Goal: Task Accomplishment & Management: Complete application form

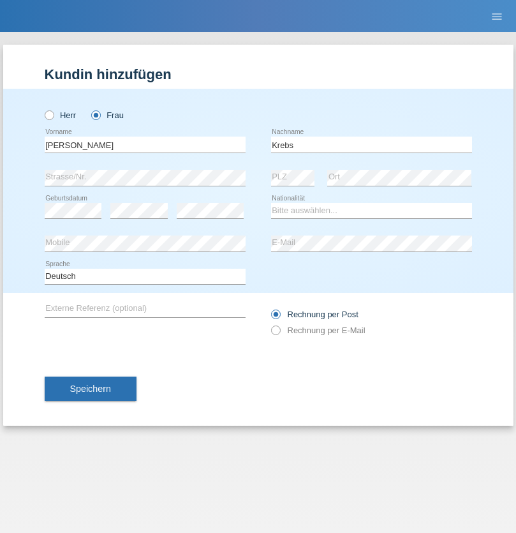
type input "Krebs"
select select "CH"
select select "en"
radio input "true"
click at [145, 144] on input "text" at bounding box center [145, 145] width 201 height 16
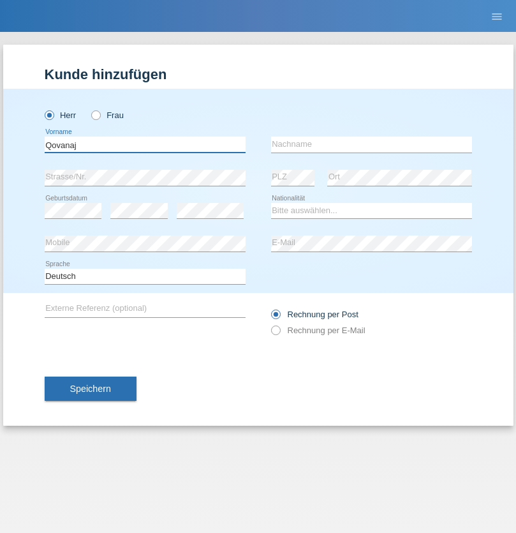
type input "Qovanaj"
click at [371, 144] on input "text" at bounding box center [371, 145] width 201 height 16
type input "Shaban"
select select "CH"
radio input "true"
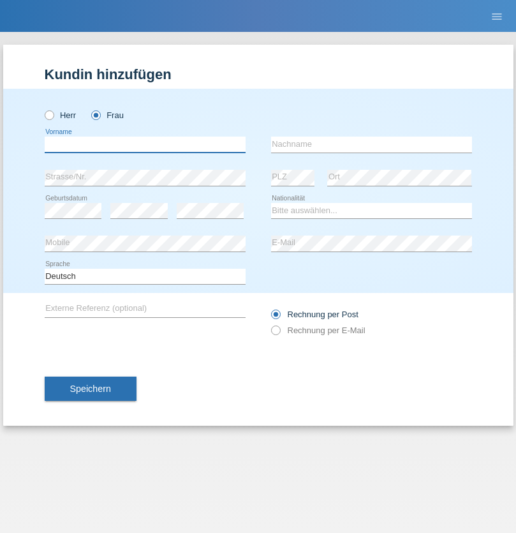
click at [145, 144] on input "text" at bounding box center [145, 145] width 201 height 16
type input "Jashari lmeri"
click at [371, 144] on input "text" at bounding box center [371, 145] width 201 height 16
type input "Rabije"
select select "CH"
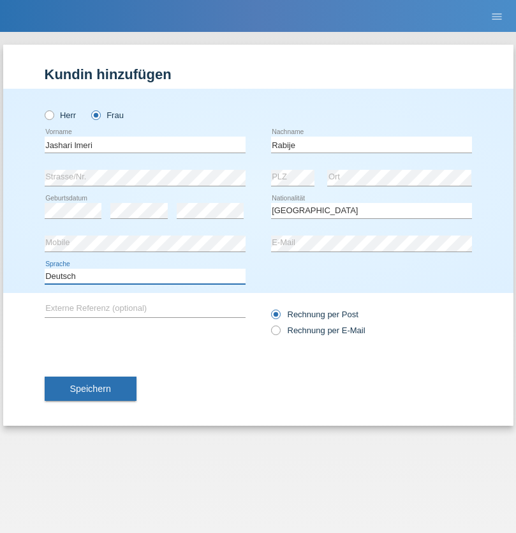
select select "en"
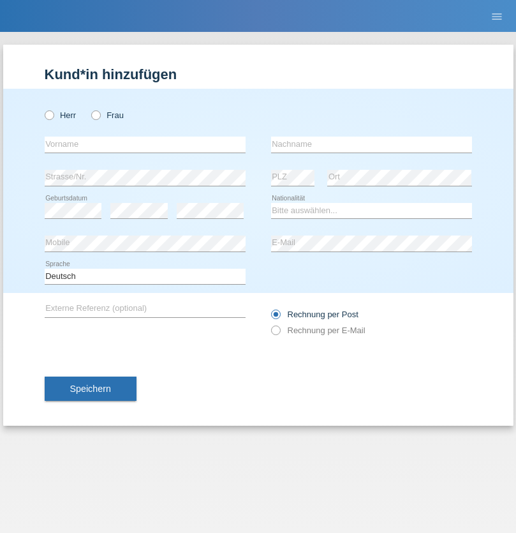
radio input "true"
click at [145, 144] on input "text" at bounding box center [145, 145] width 201 height 16
type input "firat"
click at [371, 144] on input "text" at bounding box center [371, 145] width 201 height 16
type input "kara"
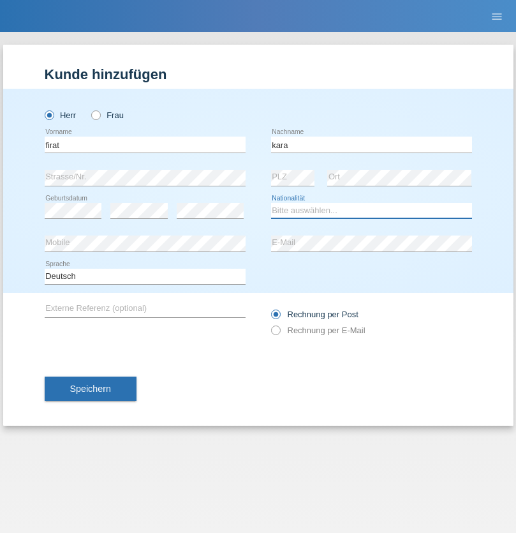
select select "CH"
radio input "true"
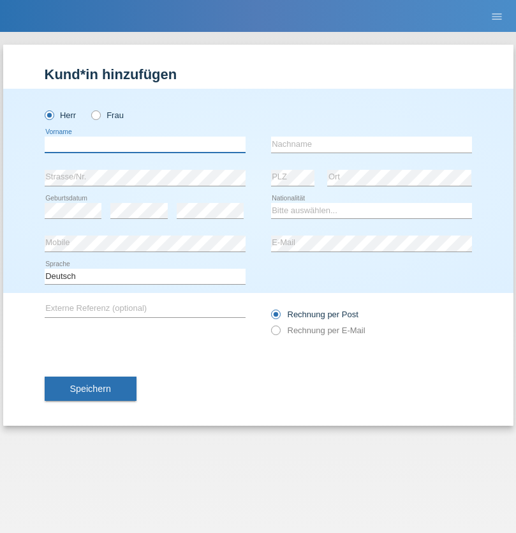
click at [145, 144] on input "text" at bounding box center [145, 145] width 201 height 16
type input "Gigov"
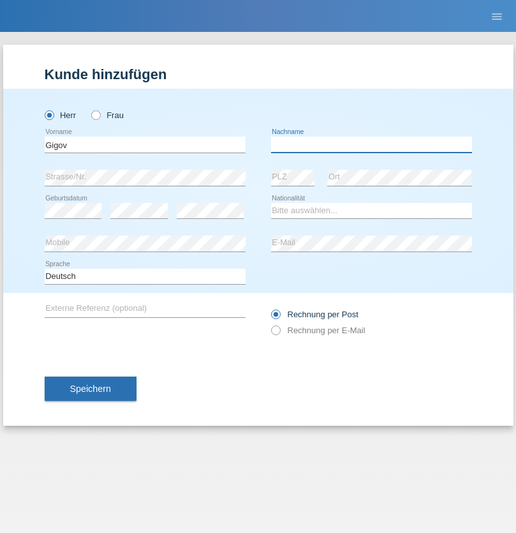
click at [371, 144] on input "text" at bounding box center [371, 145] width 201 height 16
type input "Zhan"
select select "BG"
select select "C"
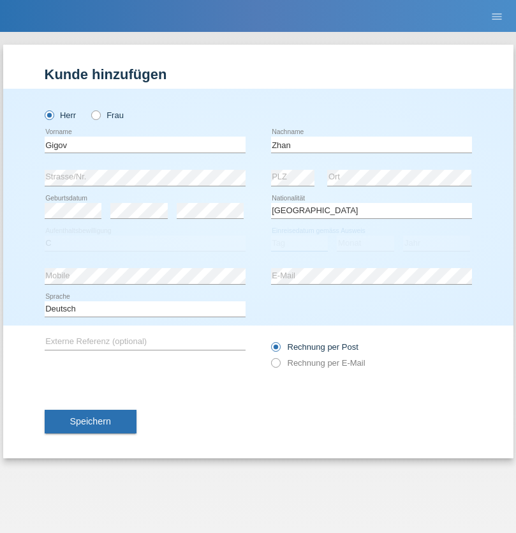
select select "23"
select select "10"
select select "2021"
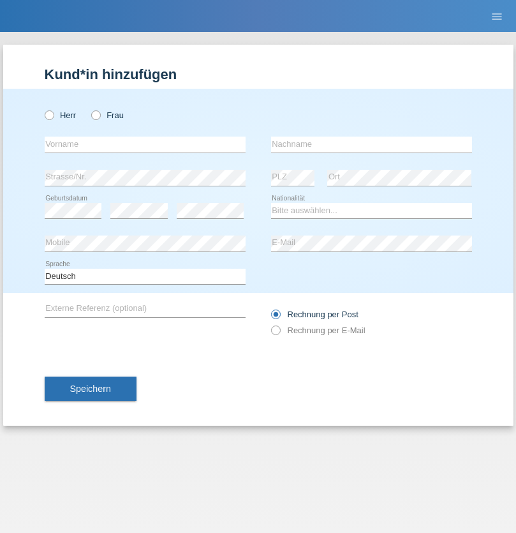
radio input "true"
click at [145, 144] on input "text" at bounding box center [145, 145] width 201 height 16
type input "Amand"
click at [371, 144] on input "text" at bounding box center [371, 145] width 201 height 16
type input "Pires"
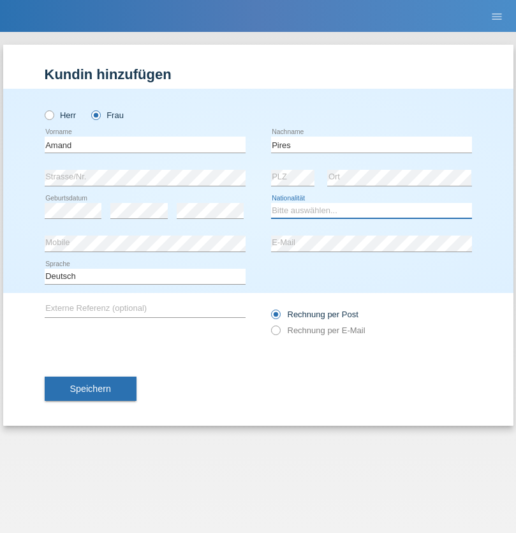
select select "CH"
radio input "true"
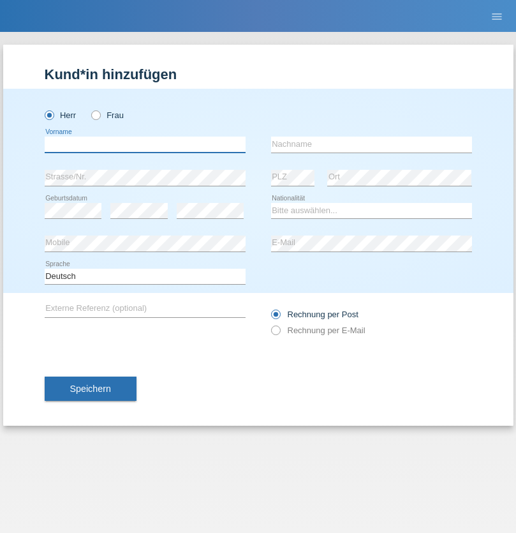
click at [145, 144] on input "text" at bounding box center [145, 145] width 201 height 16
type input "Anwar"
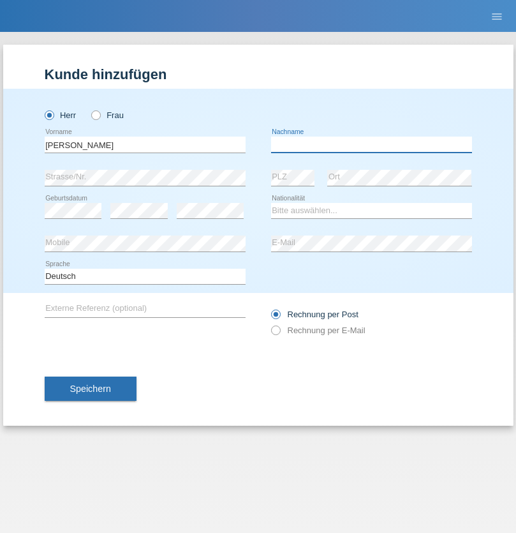
click at [371, 144] on input "text" at bounding box center [371, 145] width 201 height 16
type input "Saidi"
select select "CH"
radio input "true"
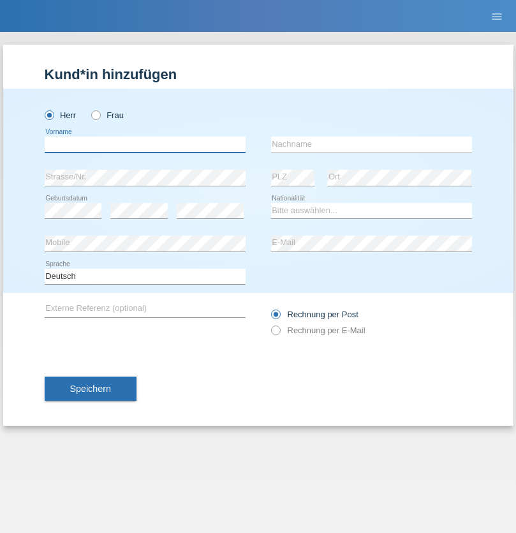
click at [145, 144] on input "text" at bounding box center [145, 145] width 201 height 16
type input "Matusa"
click at [371, 144] on input "text" at bounding box center [371, 145] width 201 height 16
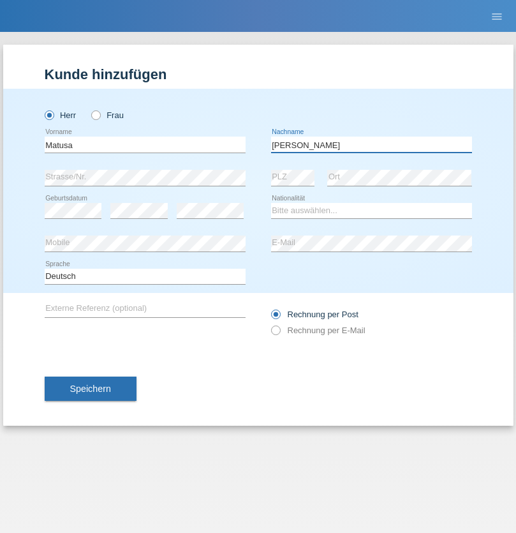
type input "[PERSON_NAME]"
select select "OM"
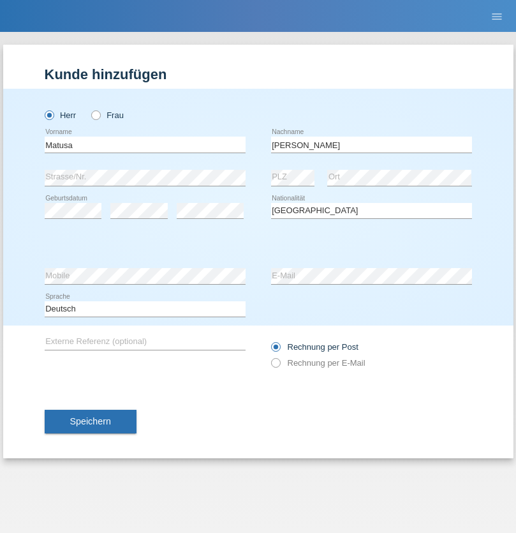
select select "C"
select select "01"
select select "06"
select select "2016"
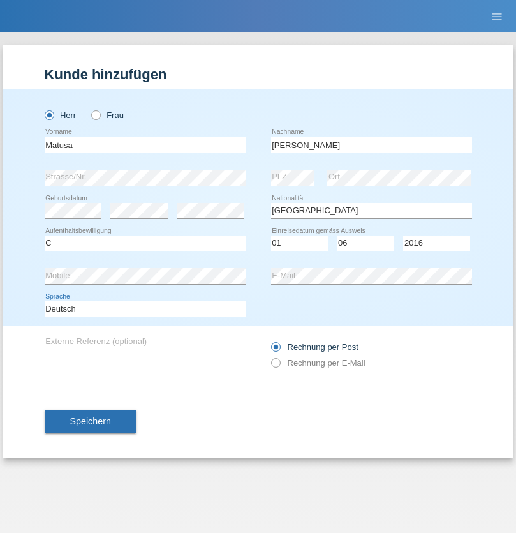
select select "en"
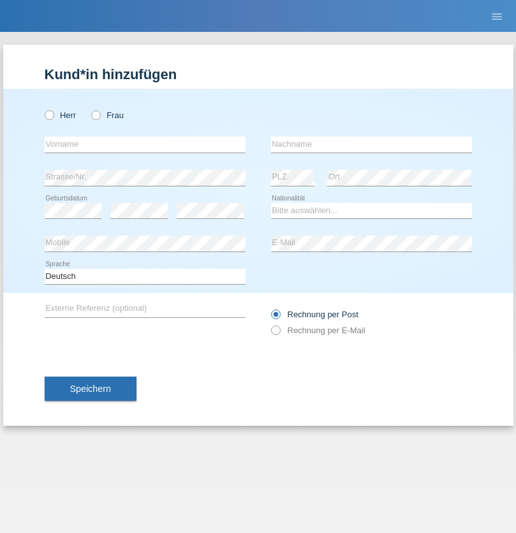
radio input "true"
click at [145, 144] on input "text" at bounding box center [145, 145] width 201 height 16
type input "Edinson Maurício"
click at [371, 144] on input "text" at bounding box center [371, 145] width 201 height 16
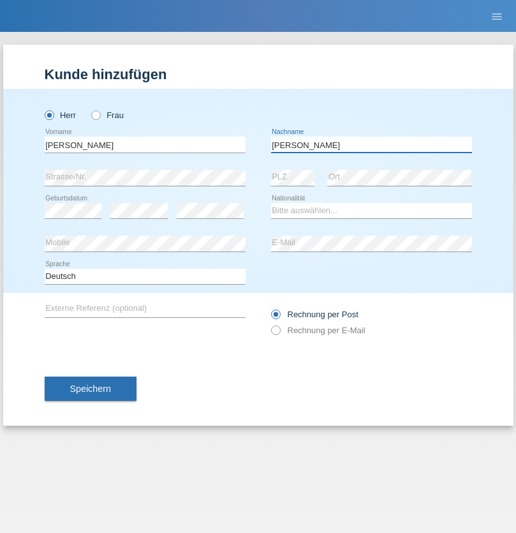
type input "Branquinho Alexander"
select select "PT"
select select "C"
select select "23"
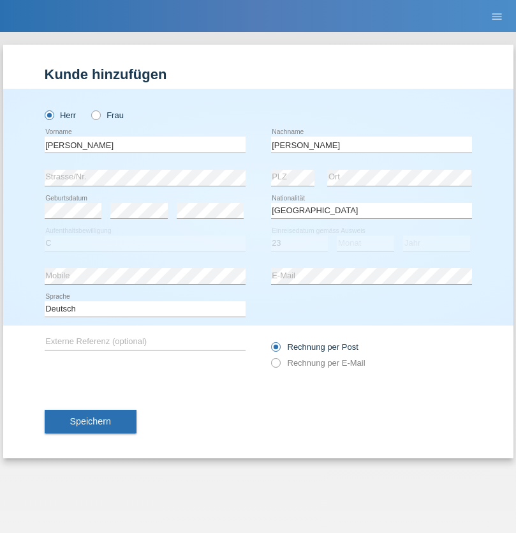
select select "08"
select select "2021"
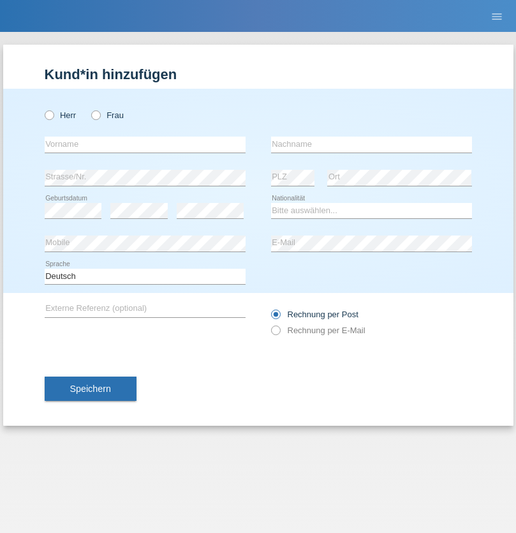
radio input "true"
click at [145, 144] on input "text" at bounding box center [145, 145] width 201 height 16
type input "[PERSON_NAME]"
click at [371, 144] on input "text" at bounding box center [371, 145] width 201 height 16
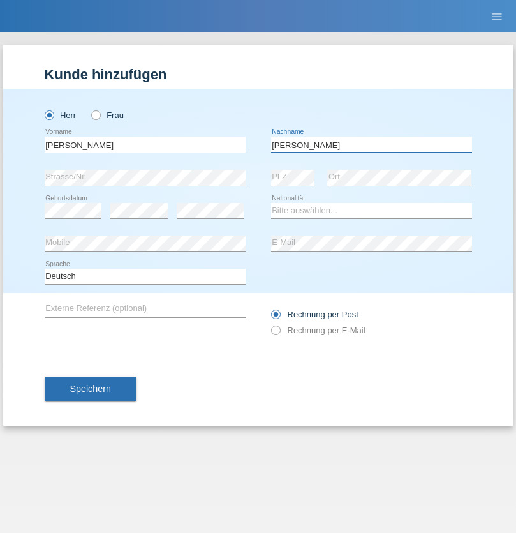
type input "[PERSON_NAME]"
select select "CH"
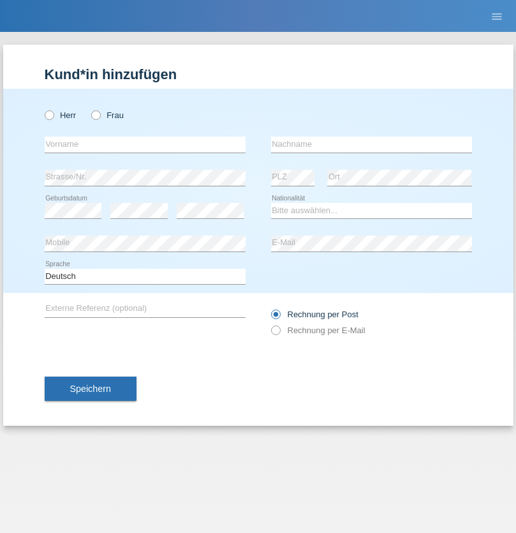
radio input "true"
click at [145, 144] on input "text" at bounding box center [145, 145] width 201 height 16
type input "Szilvia"
click at [371, 144] on input "text" at bounding box center [371, 145] width 201 height 16
type input "Olakh"
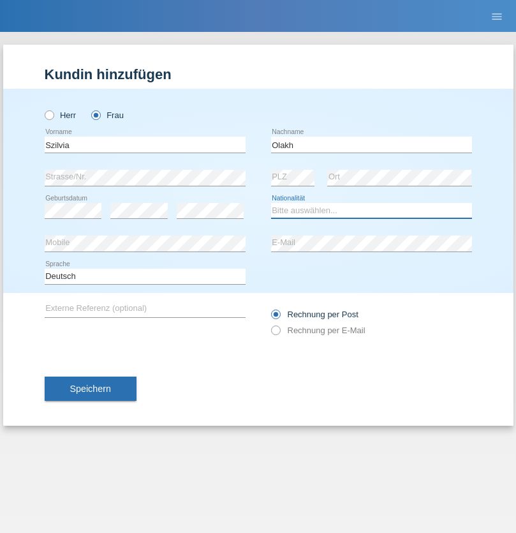
select select "UA"
select select "C"
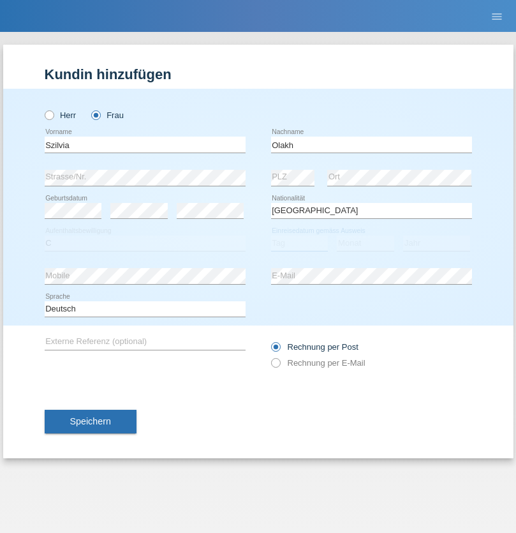
select select "14"
select select "09"
select select "2021"
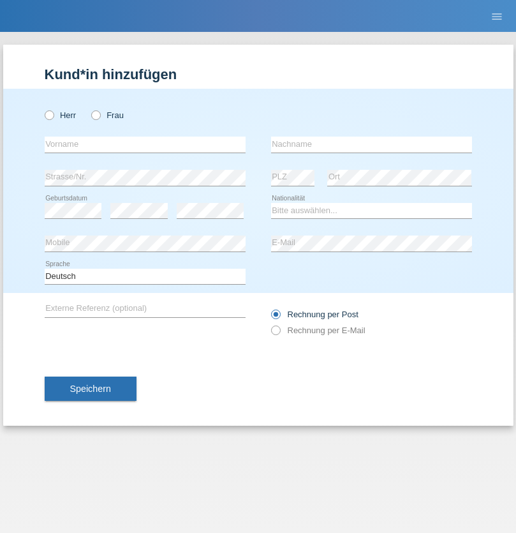
radio input "true"
click at [145, 144] on input "text" at bounding box center [145, 145] width 201 height 16
type input "Asrit"
click at [371, 144] on input "text" at bounding box center [371, 145] width 201 height 16
type input "Kupa"
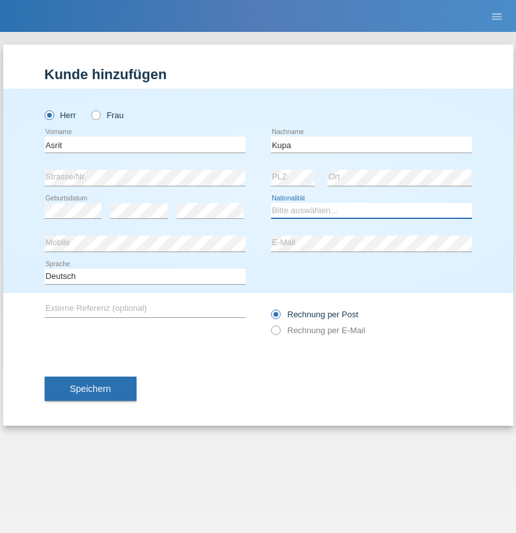
select select "MK"
select select "C"
select select "27"
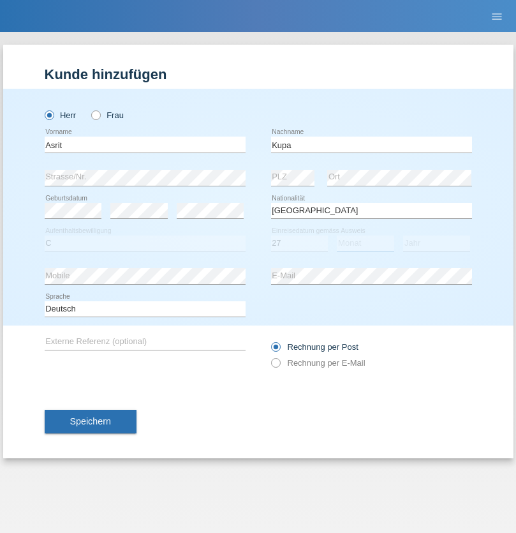
select select "05"
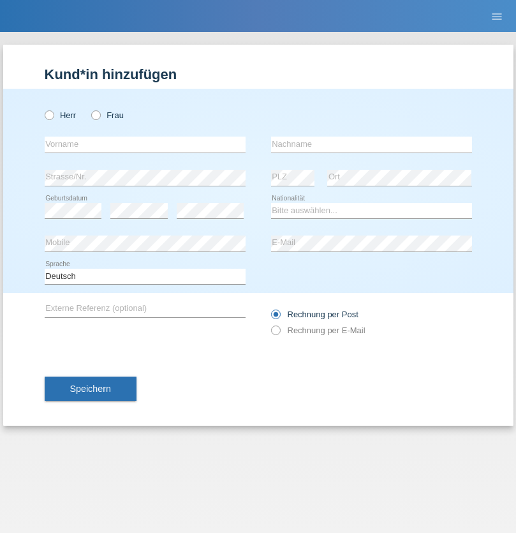
radio input "true"
click at [145, 144] on input "text" at bounding box center [145, 145] width 201 height 16
type input "[PERSON_NAME]"
click at [371, 144] on input "text" at bounding box center [371, 145] width 201 height 16
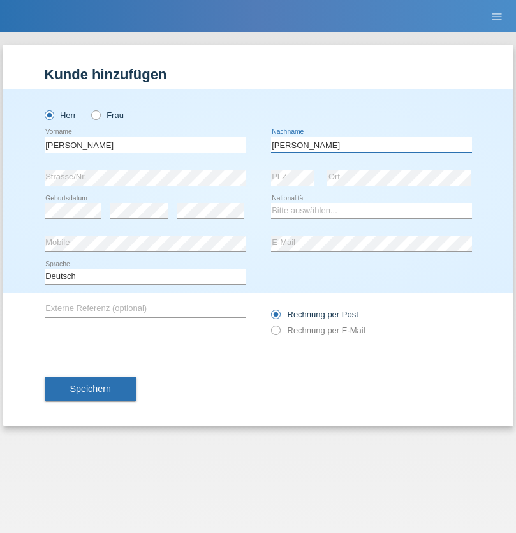
type input "[PERSON_NAME]"
select select "SY"
select select "C"
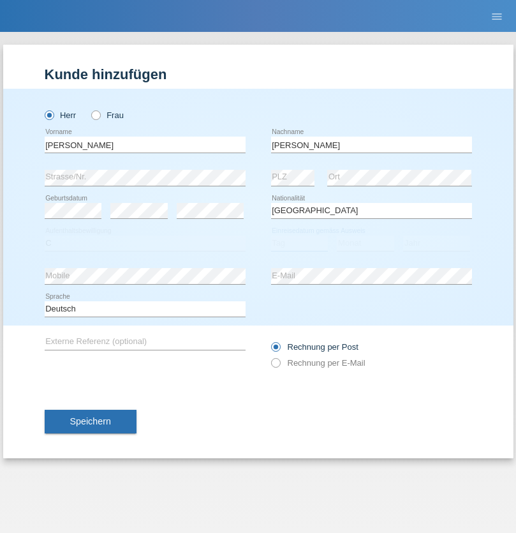
select select "14"
select select "09"
select select "2021"
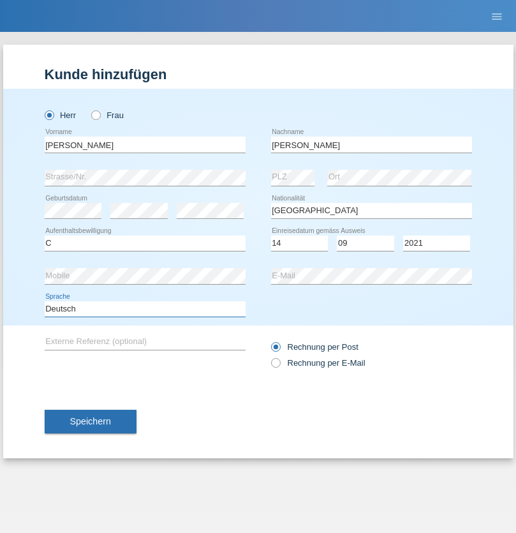
select select "en"
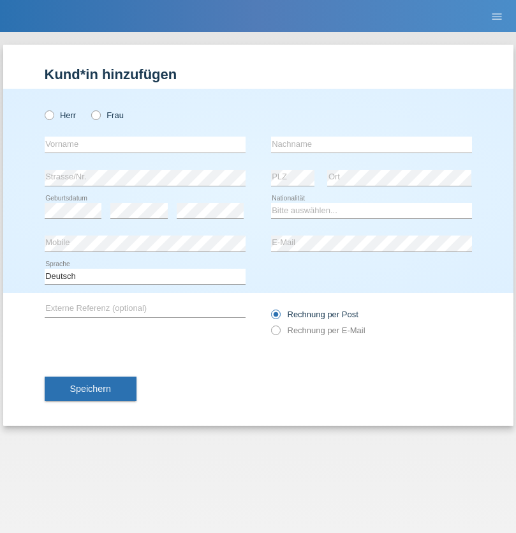
radio input "true"
select select "CH"
radio input "true"
click at [145, 144] on input "text" at bounding box center [145, 145] width 201 height 16
type input "[PERSON_NAME]"
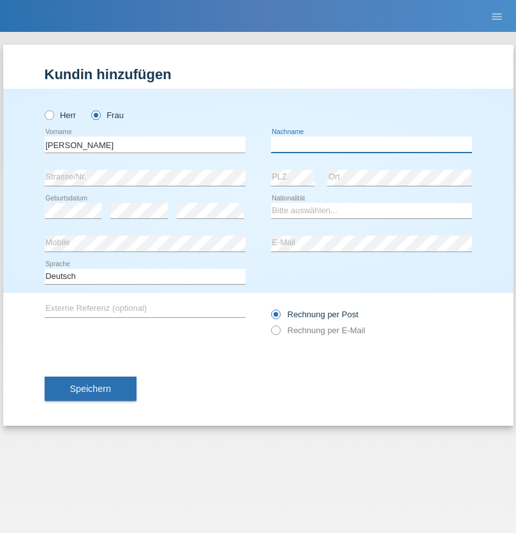
click at [371, 144] on input "text" at bounding box center [371, 145] width 201 height 16
type input "Bacic"
select select "CH"
